Goal: Find specific page/section: Find specific page/section

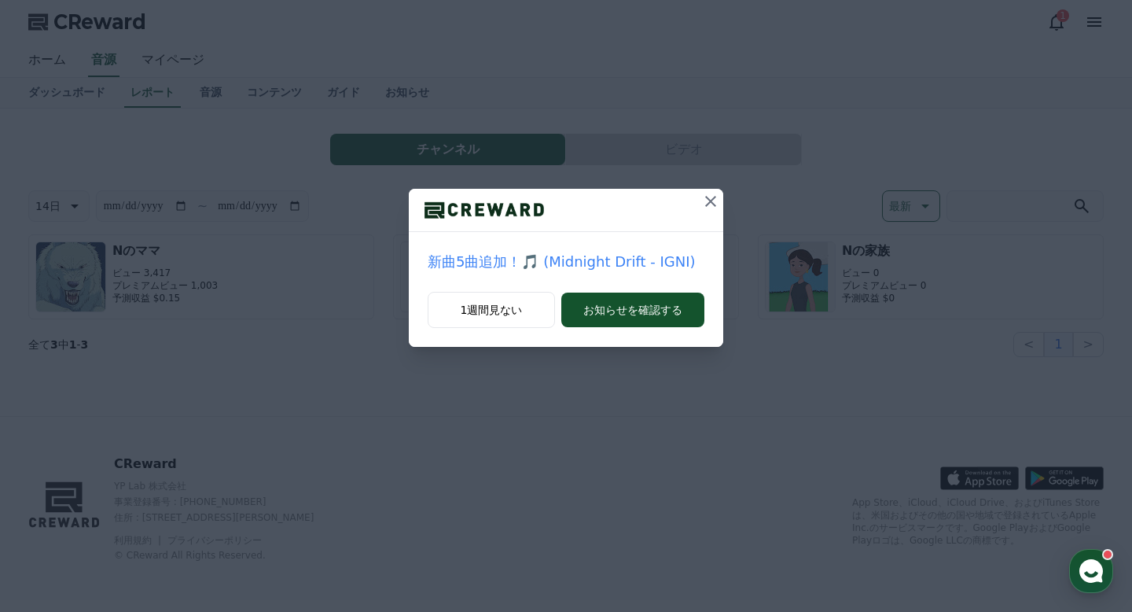
click at [708, 206] on icon at bounding box center [710, 201] width 19 height 19
